Goal: Transaction & Acquisition: Purchase product/service

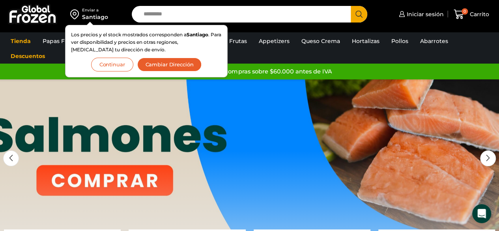
click at [112, 69] on button "Continuar" at bounding box center [112, 65] width 42 height 14
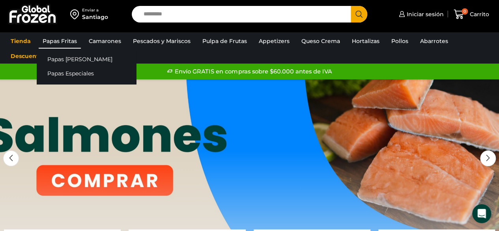
click at [73, 42] on link "Papas Fritas" at bounding box center [60, 41] width 42 height 15
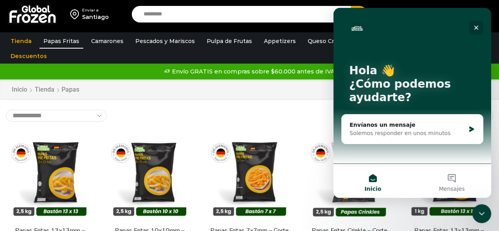
click at [476, 28] on icon "Cerrar" at bounding box center [476, 28] width 4 height 4
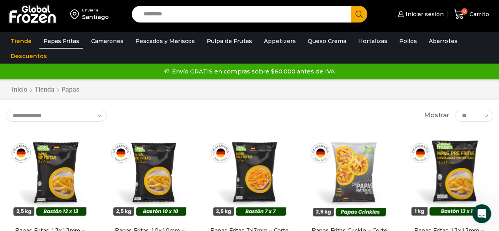
scroll to position [5, 0]
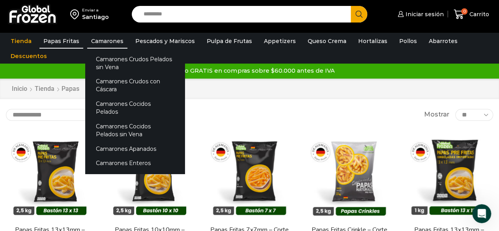
click at [107, 36] on link "Camarones" at bounding box center [107, 41] width 40 height 15
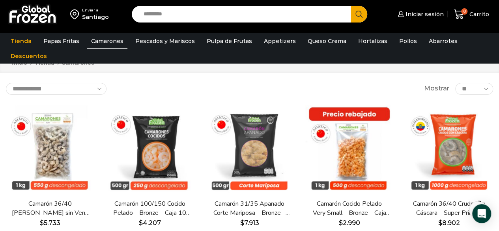
scroll to position [45, 0]
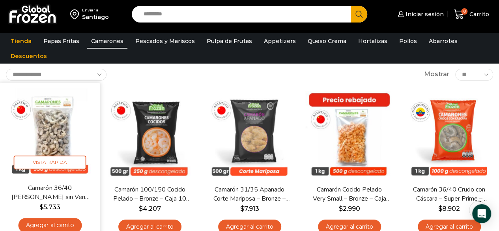
click at [58, 117] on img at bounding box center [50, 132] width 89 height 89
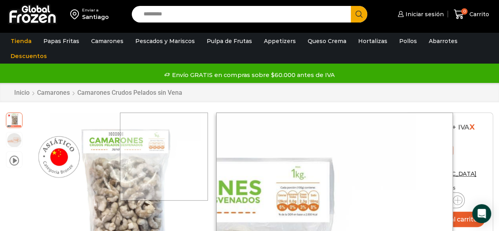
click at [189, 154] on div at bounding box center [164, 156] width 88 height 88
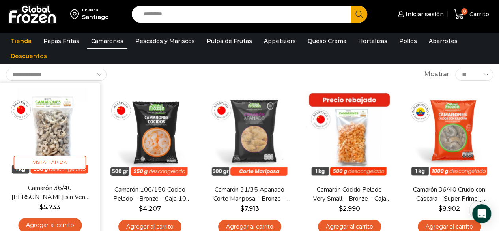
click at [59, 126] on img at bounding box center [50, 132] width 89 height 89
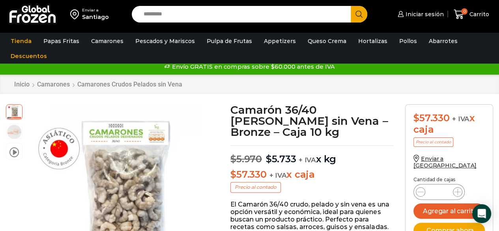
scroll to position [11, 0]
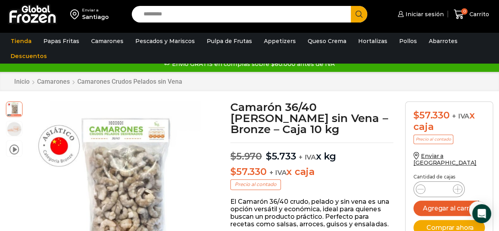
drag, startPoint x: 505, startPoint y: 45, endPoint x: 350, endPoint y: 86, distance: 160.4
click at [350, 86] on div "Inicio Camarones Camarones Crudos Pelados sin Vena" at bounding box center [249, 81] width 499 height 19
click at [457, 186] on icon at bounding box center [458, 189] width 6 height 6
type input "*"
click at [453, 202] on button "Agregar al carrito" at bounding box center [449, 207] width 71 height 15
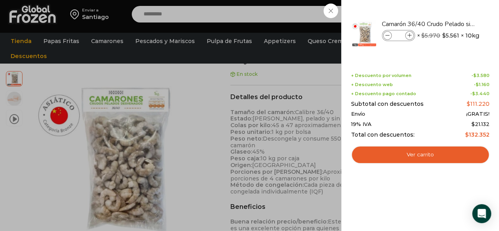
scroll to position [237, 0]
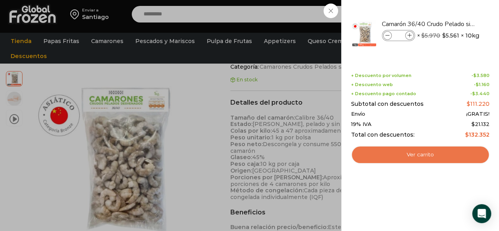
click at [415, 156] on link "Ver carrito" at bounding box center [420, 155] width 138 height 18
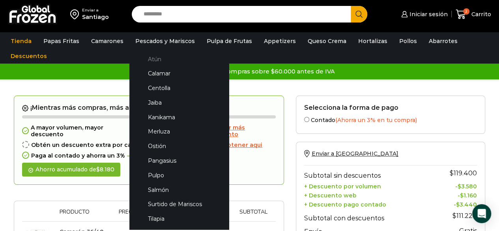
click at [154, 58] on link "Atún" at bounding box center [179, 59] width 84 height 15
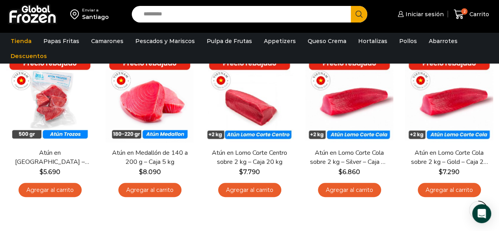
scroll to position [75, 0]
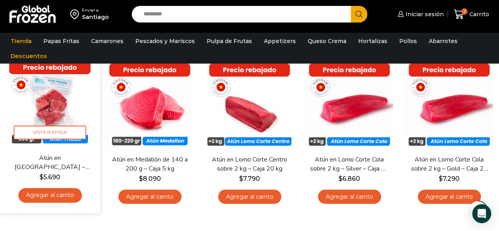
click at [50, 195] on link "Agregar al carrito" at bounding box center [50, 195] width 64 height 15
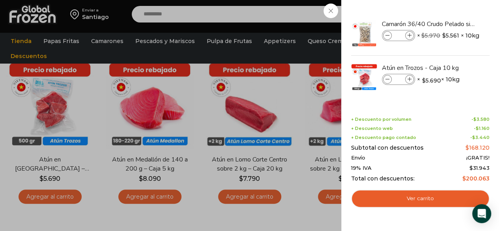
click at [452, 24] on div "3 [GEOGRAPHIC_DATA] 3 3 Shopping Cart *" at bounding box center [471, 14] width 39 height 19
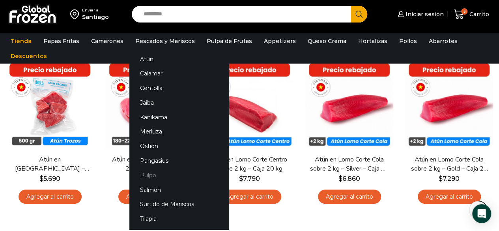
click at [147, 178] on link "Pulpo" at bounding box center [178, 175] width 99 height 15
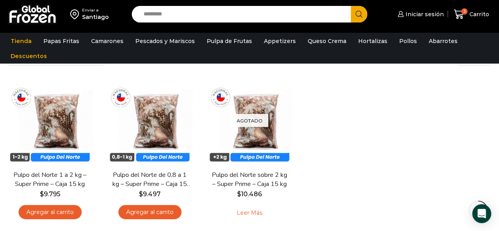
scroll to position [60, 0]
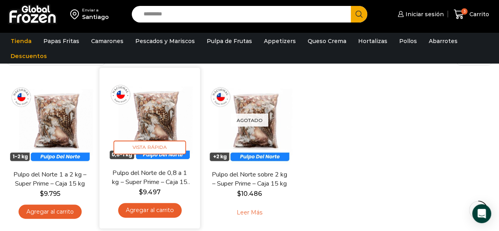
click at [146, 131] on img at bounding box center [149, 117] width 89 height 89
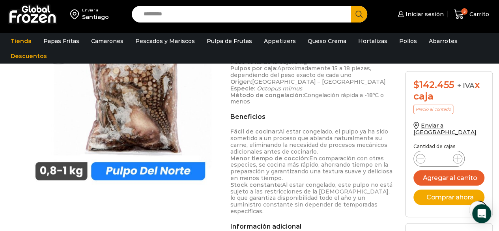
scroll to position [293, 0]
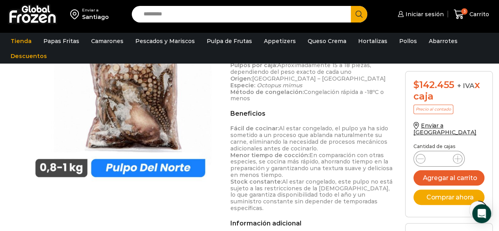
drag, startPoint x: 498, startPoint y: 98, endPoint x: 502, endPoint y: 82, distance: 16.3
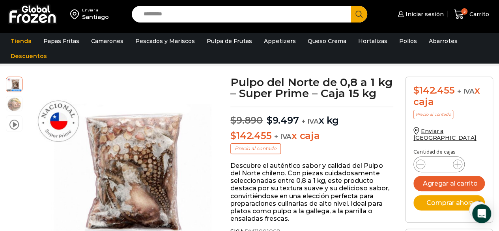
scroll to position [31, 0]
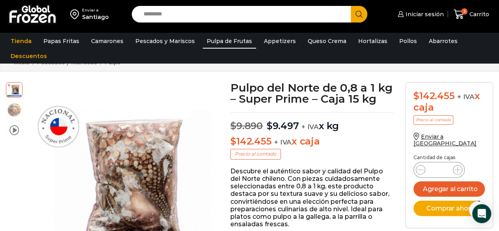
click at [221, 41] on link "Pulpa de Frutas" at bounding box center [229, 41] width 53 height 15
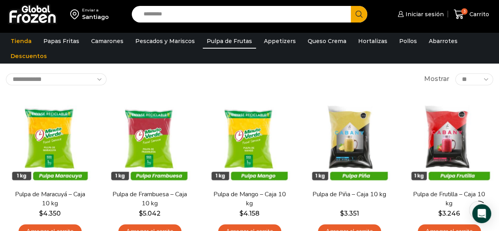
scroll to position [47, 0]
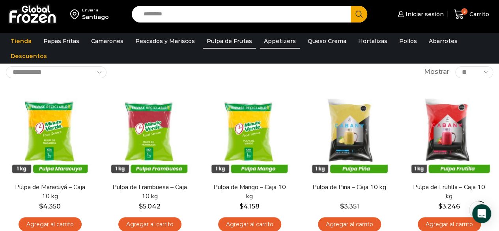
click at [274, 45] on link "Appetizers" at bounding box center [280, 41] width 40 height 15
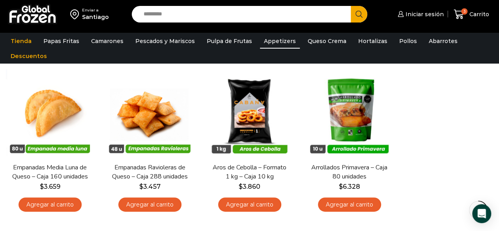
scroll to position [72, 0]
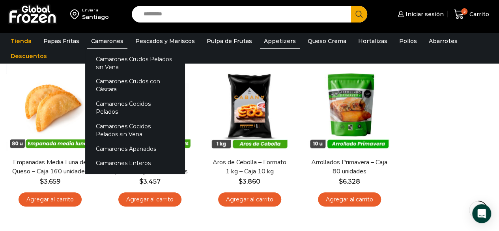
click at [115, 43] on link "Camarones" at bounding box center [107, 41] width 40 height 15
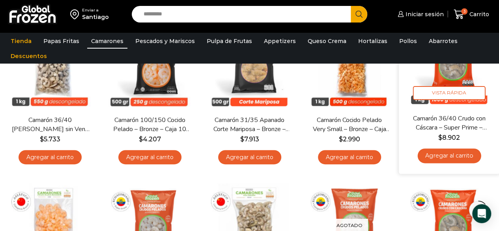
scroll to position [113, 0]
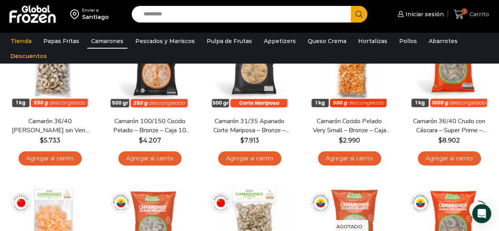
click at [477, 11] on span "Carrito" at bounding box center [479, 14] width 22 height 8
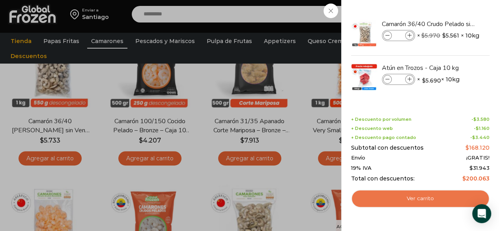
click at [428, 195] on link "Ver carrito" at bounding box center [420, 198] width 138 height 18
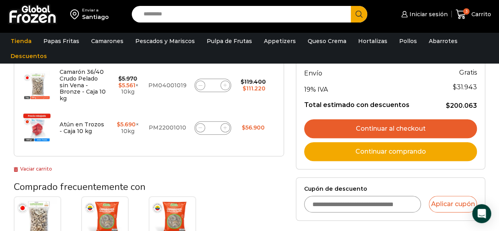
scroll to position [163, 0]
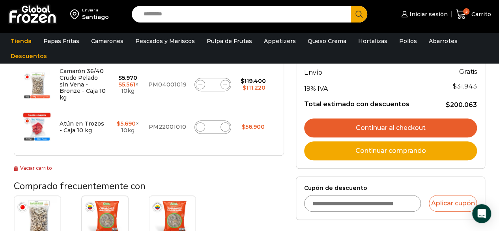
click at [396, 127] on link "Continuar al checkout" at bounding box center [390, 127] width 173 height 19
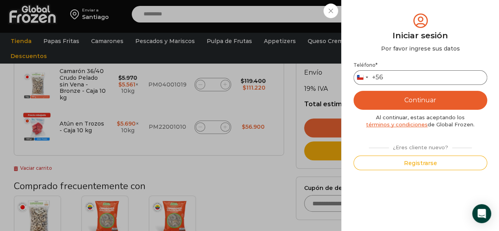
click at [397, 80] on input "Teléfono *" at bounding box center [421, 77] width 134 height 15
type input "*********"
click at [408, 99] on button "Continuar" at bounding box center [421, 100] width 134 height 19
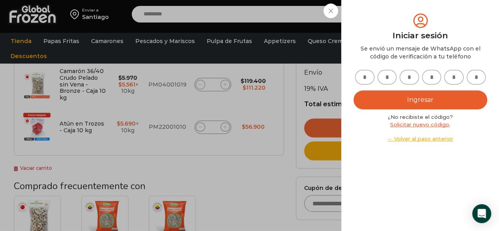
click at [360, 77] on input "text" at bounding box center [364, 77] width 19 height 15
type input "*"
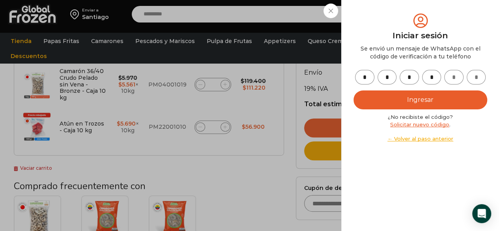
type input "*"
click at [402, 96] on button "Ingresar" at bounding box center [421, 99] width 134 height 19
click at [432, 98] on button "Ingresar" at bounding box center [421, 99] width 134 height 19
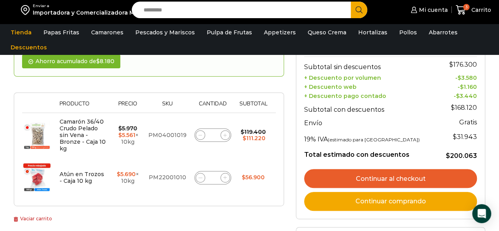
scroll to position [105, 0]
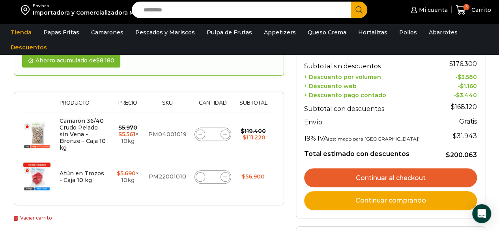
click at [418, 173] on link "Continuar al checkout" at bounding box center [390, 177] width 173 height 19
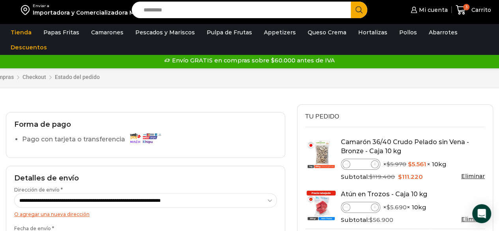
scroll to position [13, 0]
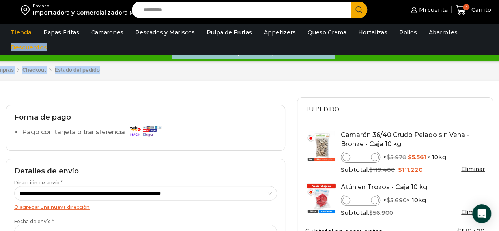
drag, startPoint x: 497, startPoint y: 51, endPoint x: 495, endPoint y: 65, distance: 14.3
click at [495, 65] on div "Enviar a Importadora y Comercializadora Musan Ltda Search input Search Mi cuenta" at bounding box center [249, 236] width 499 height 498
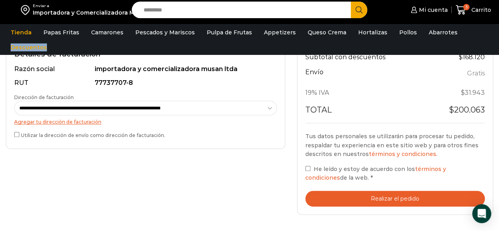
scroll to position [241, 0]
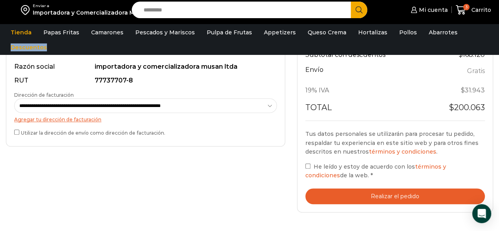
click at [412, 196] on button "Realizar el pedido" at bounding box center [395, 196] width 180 height 16
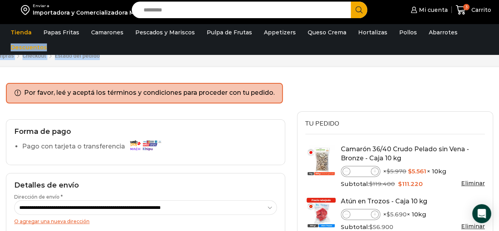
scroll to position [31, 0]
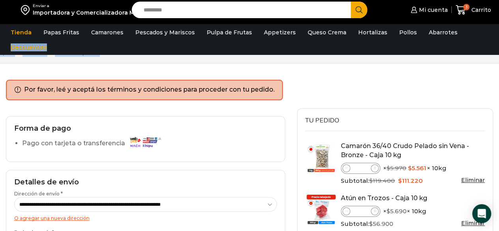
click at [130, 140] on img at bounding box center [145, 142] width 36 height 14
click at [101, 139] on label "Pago con tarjeta o transferencia" at bounding box center [93, 144] width 143 height 14
click at [68, 137] on label "Pago con tarjeta o transferencia" at bounding box center [93, 144] width 143 height 14
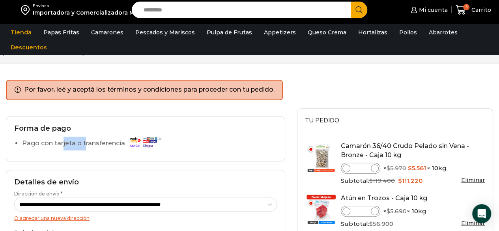
click at [68, 137] on label "Pago con tarjeta o transferencia" at bounding box center [93, 144] width 143 height 14
click at [124, 203] on select "**********" at bounding box center [145, 204] width 263 height 15
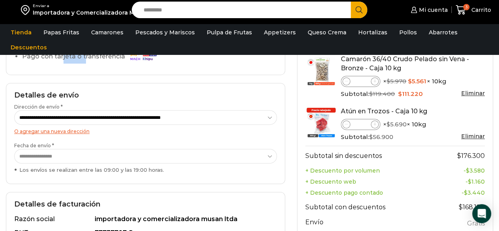
scroll to position [125, 0]
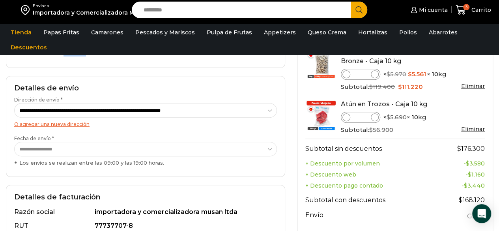
click at [271, 148] on select "**********" at bounding box center [145, 149] width 263 height 15
click at [292, 72] on div "Tu pedido Product Camarón 36/40 Crudo Pelado sin Vena - Bronze - Caja 10 kg Cam…" at bounding box center [395, 190] width 208 height 352
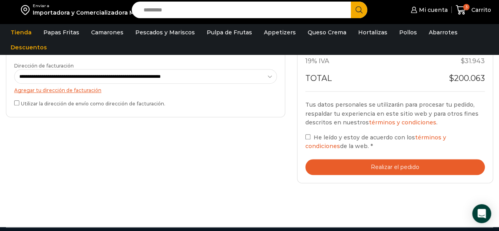
scroll to position [272, 0]
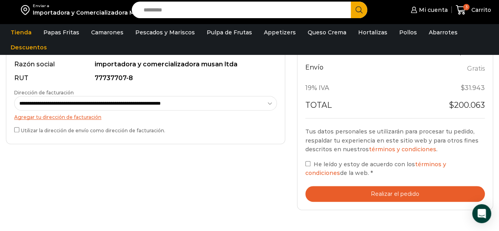
click at [270, 103] on select "**********" at bounding box center [145, 103] width 263 height 15
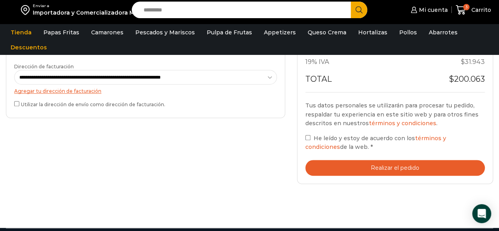
scroll to position [299, 0]
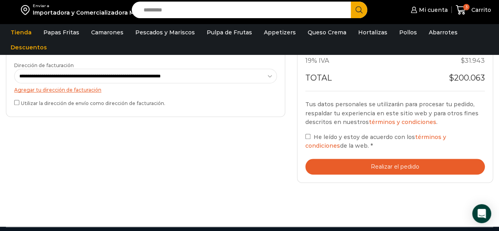
click at [381, 177] on div "Tu pedido Product Camarón 36/40 Crudo Pelado sin Vena - Bronze - Caja 10 kg Cam…" at bounding box center [395, 11] width 196 height 344
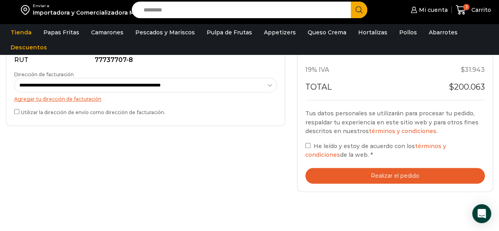
click at [280, 124] on div "**********" at bounding box center [145, 72] width 279 height 107
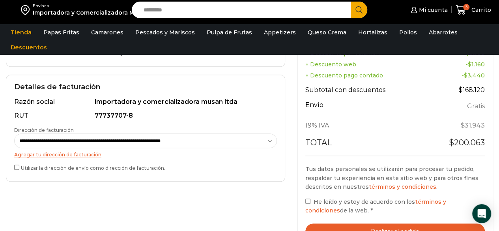
scroll to position [238, 0]
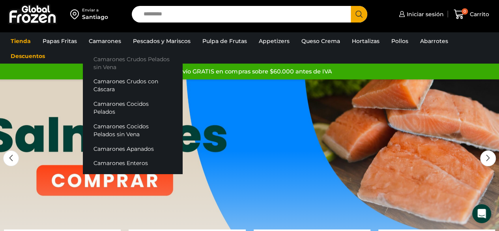
click at [110, 62] on link "Camarones Crudos Pelados sin Vena" at bounding box center [132, 63] width 99 height 22
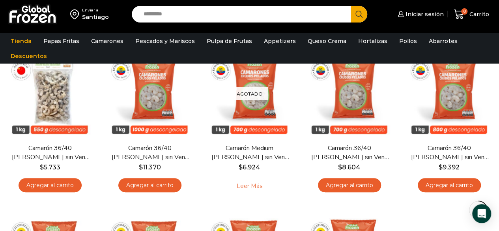
scroll to position [87, 0]
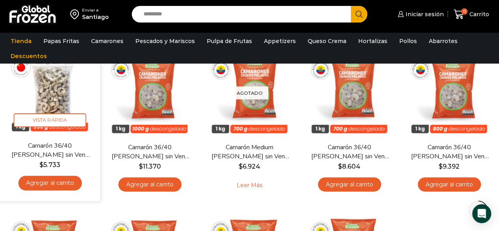
click at [55, 183] on link "Agregar al carrito" at bounding box center [50, 183] width 64 height 15
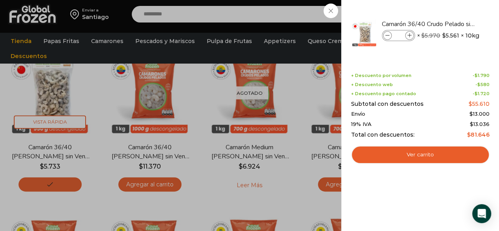
click at [452, 24] on div "1 [GEOGRAPHIC_DATA] 1 1 Shopping Cart *" at bounding box center [471, 14] width 39 height 19
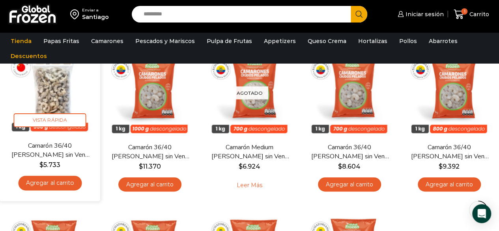
click at [54, 186] on link "Agregar al carrito" at bounding box center [50, 183] width 64 height 15
click at [54, 186] on icon "Agregar al carrito: “Camarón 36/40 Crudo Pelado sin Vena - Bronze - Caja 10 kg”" at bounding box center [50, 182] width 16 height 16
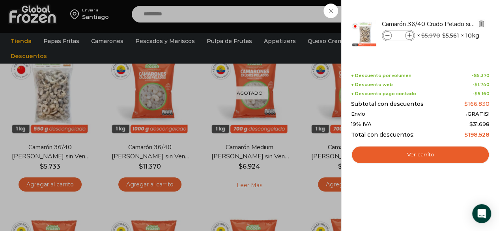
click at [385, 34] on icon at bounding box center [387, 36] width 4 height 4
type input "*"
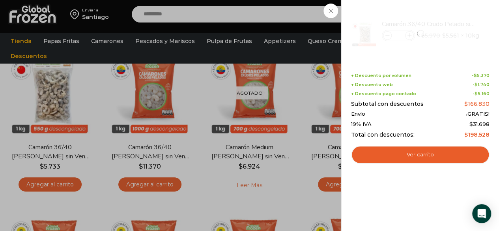
click at [452, 24] on div "3 [GEOGRAPHIC_DATA] 3 3 Shopping Cart *" at bounding box center [471, 14] width 39 height 19
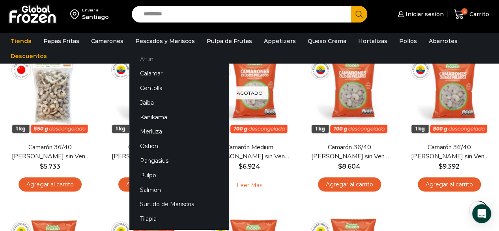
click at [144, 59] on link "Atún" at bounding box center [178, 59] width 99 height 15
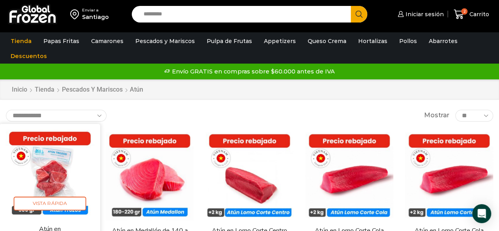
click at [64, 160] on img at bounding box center [50, 173] width 89 height 89
click at [60, 162] on img at bounding box center [50, 173] width 89 height 89
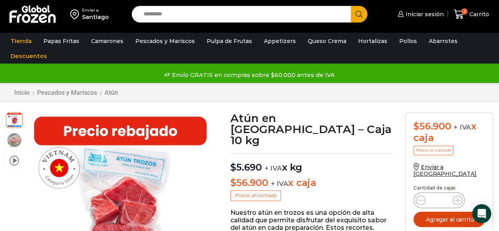
click at [455, 214] on button "Agregar al carrito" at bounding box center [449, 218] width 71 height 15
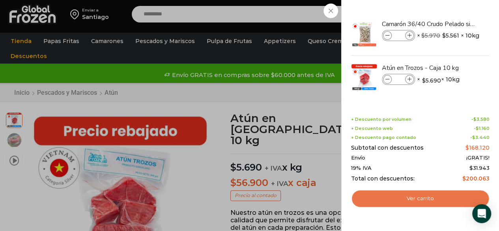
click at [446, 196] on link "Ver carrito" at bounding box center [420, 198] width 138 height 18
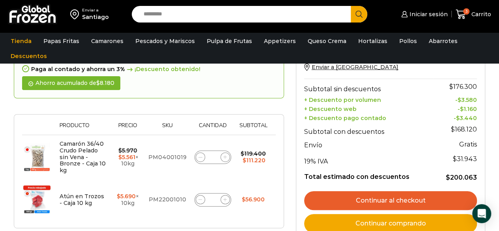
scroll to position [91, 0]
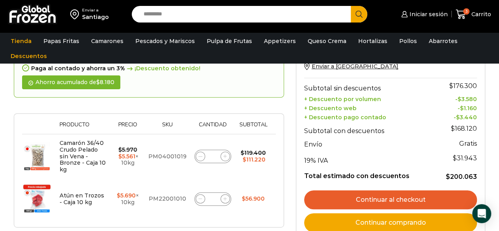
click at [410, 197] on link "Continuar al checkout" at bounding box center [390, 199] width 173 height 19
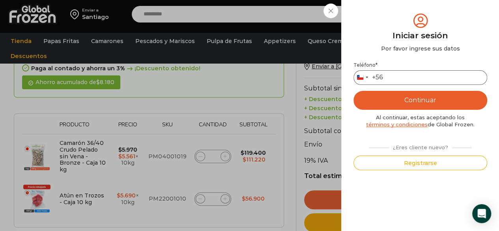
click at [406, 75] on input "Teléfono *" at bounding box center [421, 77] width 134 height 15
type input "*********"
click at [408, 101] on button "Continuar" at bounding box center [421, 100] width 134 height 19
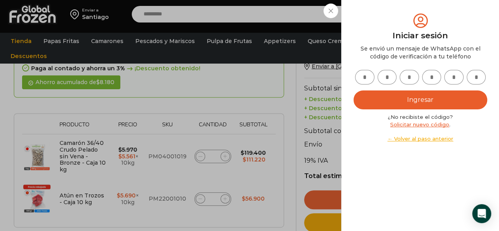
click at [369, 79] on input "text" at bounding box center [364, 77] width 19 height 15
type input "*"
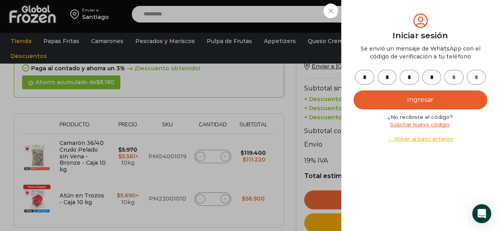
type input "*"
click at [408, 103] on button "Ingresar" at bounding box center [421, 99] width 134 height 19
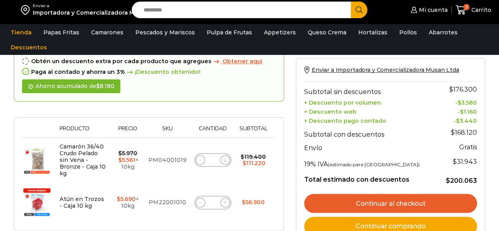
scroll to position [91, 0]
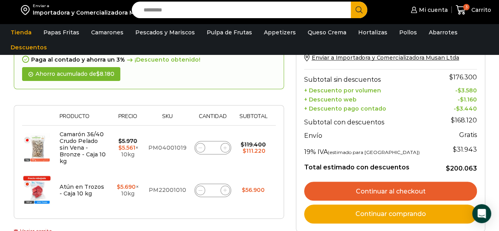
click at [410, 193] on link "Continuar al checkout" at bounding box center [390, 191] width 173 height 19
click at [407, 190] on link "Continuar al checkout" at bounding box center [390, 191] width 173 height 19
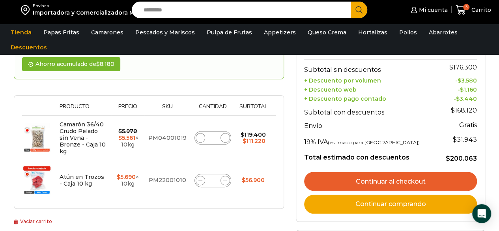
scroll to position [103, 0]
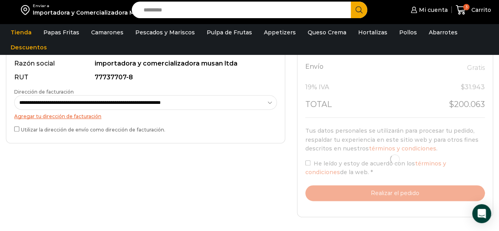
scroll to position [240, 0]
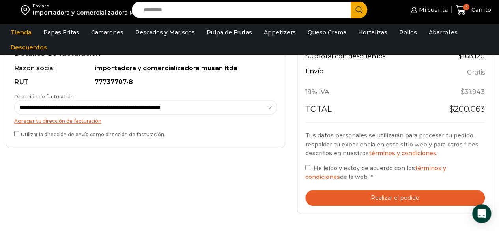
click at [391, 198] on button "Realizar el pedido" at bounding box center [395, 198] width 180 height 16
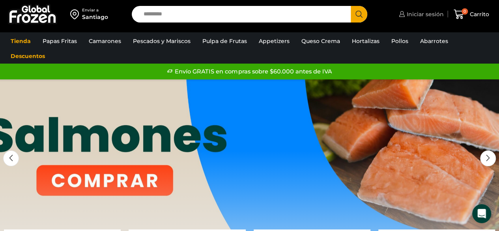
click at [415, 12] on span "Iniciar sesión" at bounding box center [424, 14] width 39 height 8
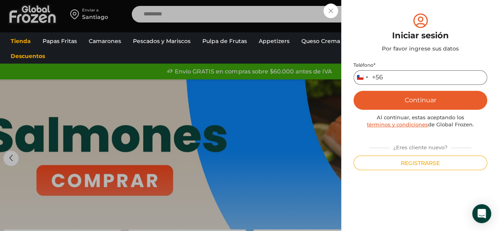
click at [395, 77] on input "Teléfono *" at bounding box center [421, 77] width 134 height 15
type input "*********"
click at [408, 101] on button "Continuar" at bounding box center [421, 100] width 134 height 19
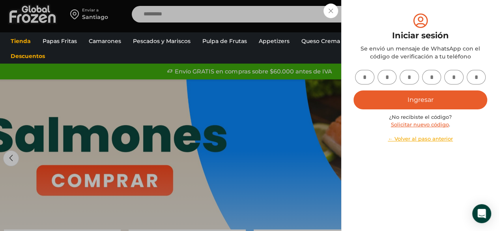
click at [376, 81] on div at bounding box center [421, 77] width 134 height 15
click at [368, 77] on input "text" at bounding box center [364, 77] width 19 height 15
type input "*"
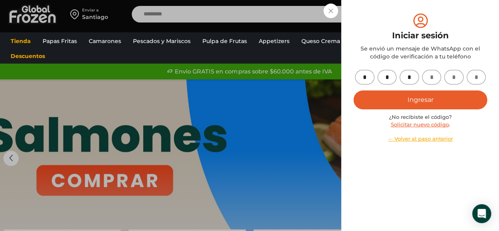
type input "*"
click at [425, 103] on button "Ingresar" at bounding box center [421, 99] width 134 height 19
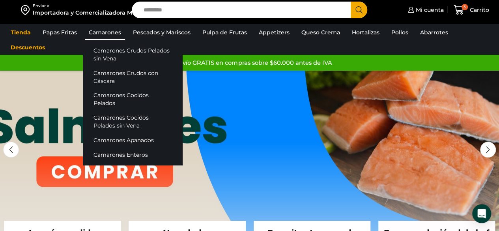
click at [116, 28] on link "Camarones" at bounding box center [105, 32] width 40 height 15
click at [109, 49] on link "Camarones Crudos Pelados sin Vena" at bounding box center [132, 54] width 99 height 22
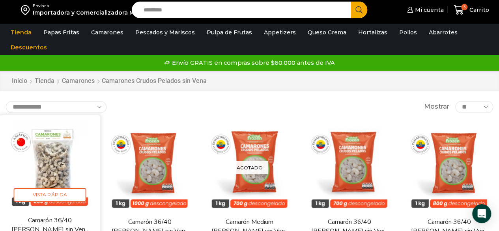
click at [48, 168] on img at bounding box center [50, 165] width 89 height 89
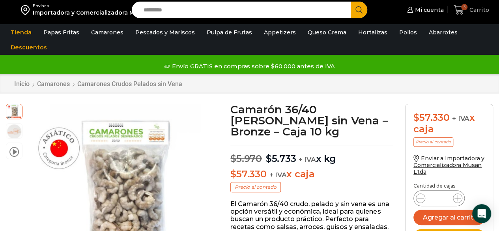
click at [467, 5] on span "3" at bounding box center [464, 7] width 6 height 6
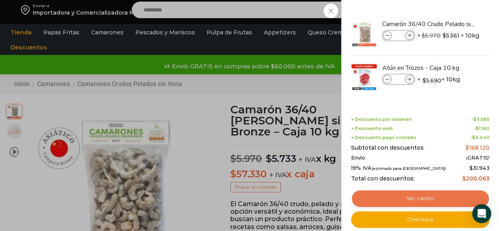
click at [432, 200] on link "Ver carrito" at bounding box center [420, 198] width 138 height 18
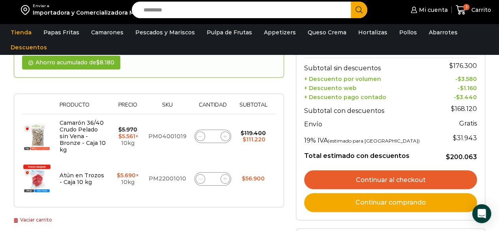
scroll to position [103, 0]
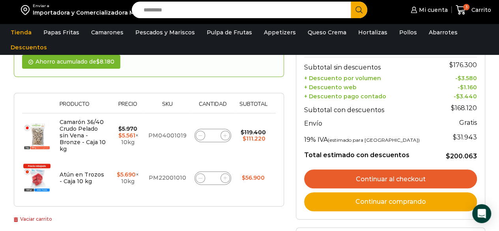
click at [367, 177] on link "Continuar al checkout" at bounding box center [390, 178] width 173 height 19
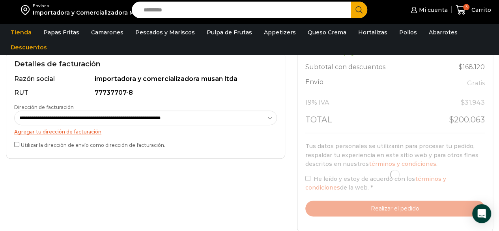
scroll to position [232, 0]
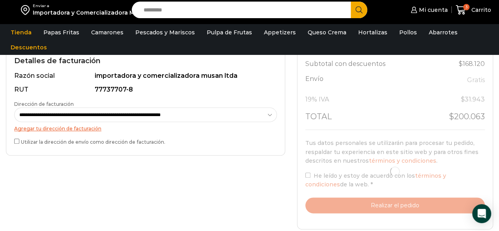
click at [15, 136] on div "**********" at bounding box center [145, 124] width 263 height 47
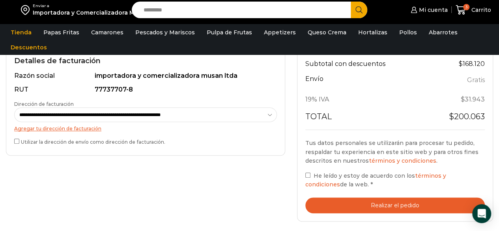
click at [400, 199] on button "Realizar el pedido" at bounding box center [395, 205] width 180 height 16
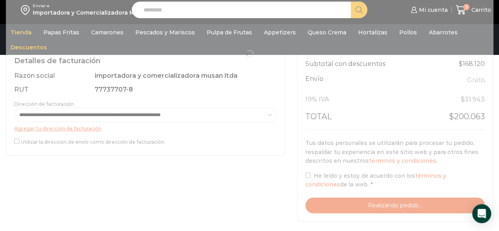
click at [358, 204] on div at bounding box center [249, 54] width 487 height 352
click at [201, 156] on div at bounding box center [249, 54] width 487 height 352
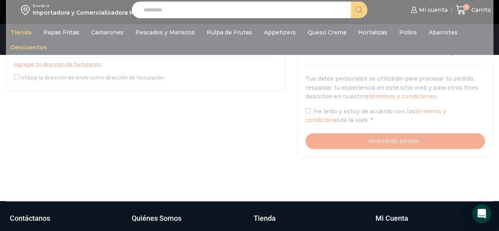
scroll to position [298, 0]
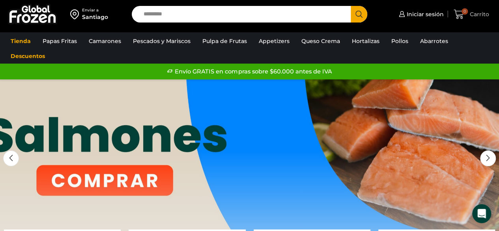
click at [464, 15] on icon at bounding box center [459, 14] width 11 height 11
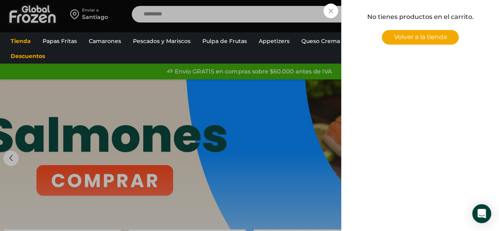
click at [452, 24] on div "0 Carrito 0 0 Shopping Cart No tienes productos en el carrito. Volver a la tien…" at bounding box center [471, 14] width 39 height 19
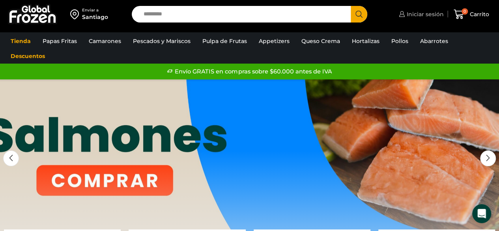
click at [429, 12] on span "Iniciar sesión" at bounding box center [424, 14] width 39 height 8
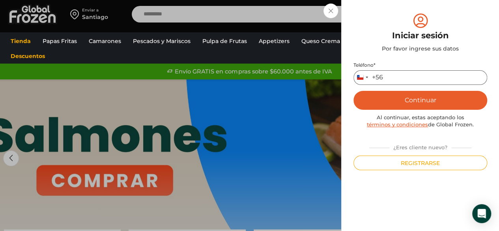
click at [403, 79] on input "Teléfono *" at bounding box center [421, 77] width 134 height 15
type input "*********"
click at [419, 98] on button "Continuar" at bounding box center [421, 100] width 134 height 19
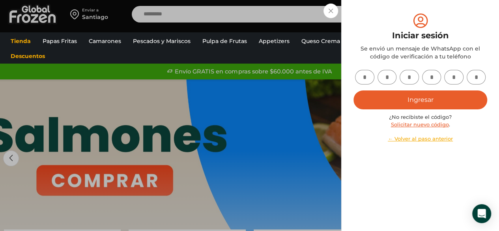
click at [366, 77] on input "text" at bounding box center [364, 77] width 19 height 15
type input "*"
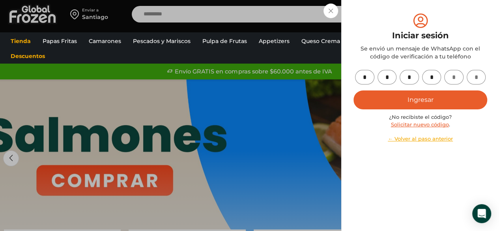
type input "*"
click at [419, 100] on button "Ingresar" at bounding box center [421, 99] width 134 height 19
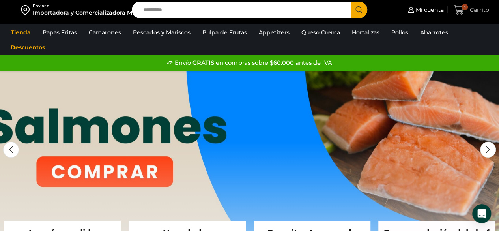
click at [466, 9] on span "3" at bounding box center [465, 7] width 6 height 6
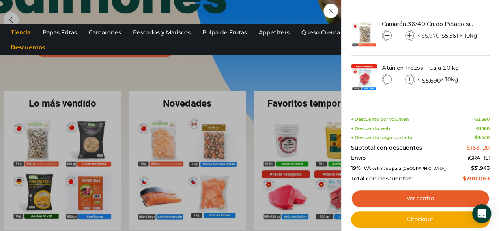
scroll to position [130, 0]
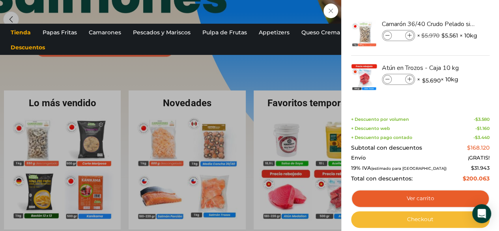
click at [432, 223] on link "Checkout" at bounding box center [420, 219] width 138 height 17
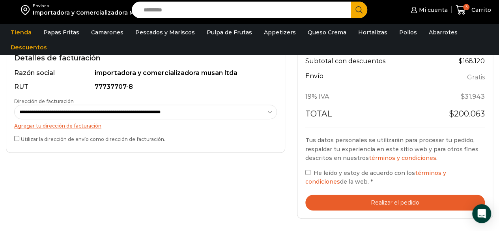
scroll to position [239, 0]
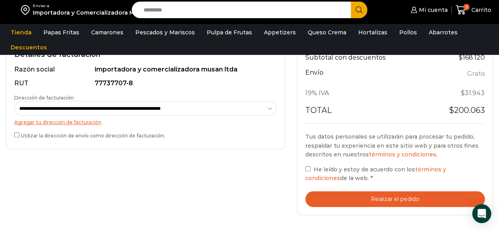
click at [396, 198] on button "Realizar el pedido" at bounding box center [395, 199] width 180 height 16
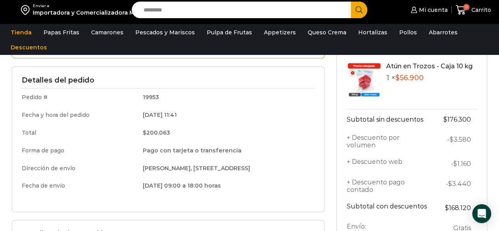
scroll to position [94, 0]
